Goal: Navigation & Orientation: Find specific page/section

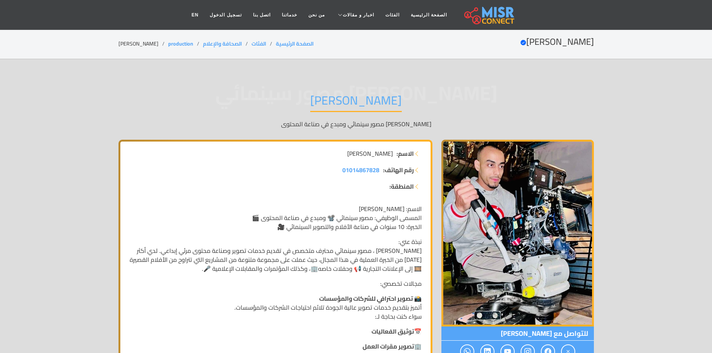
click at [486, 9] on img at bounding box center [490, 15] width 50 height 19
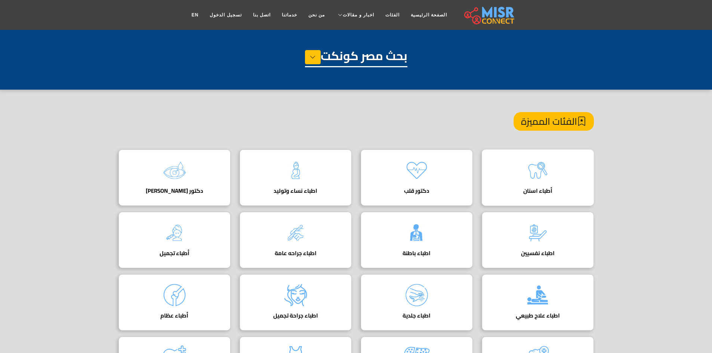
click at [545, 174] on img at bounding box center [538, 171] width 30 height 30
click at [310, 59] on icon at bounding box center [313, 57] width 6 height 11
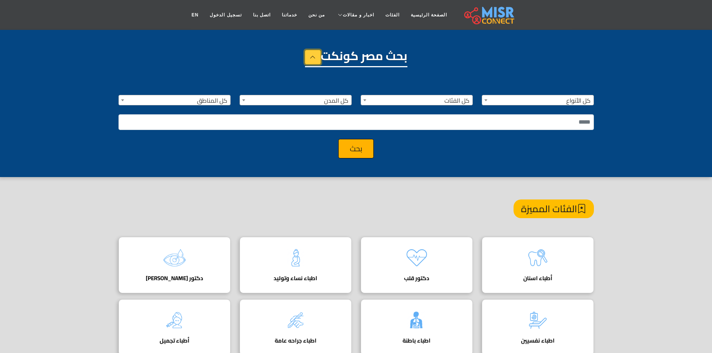
click at [310, 59] on icon at bounding box center [313, 57] width 6 height 11
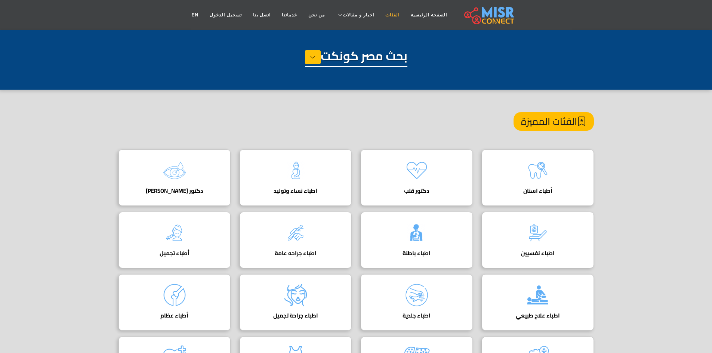
click at [386, 16] on link "الفئات" at bounding box center [392, 15] width 25 height 14
